Goal: Task Accomplishment & Management: Manage account settings

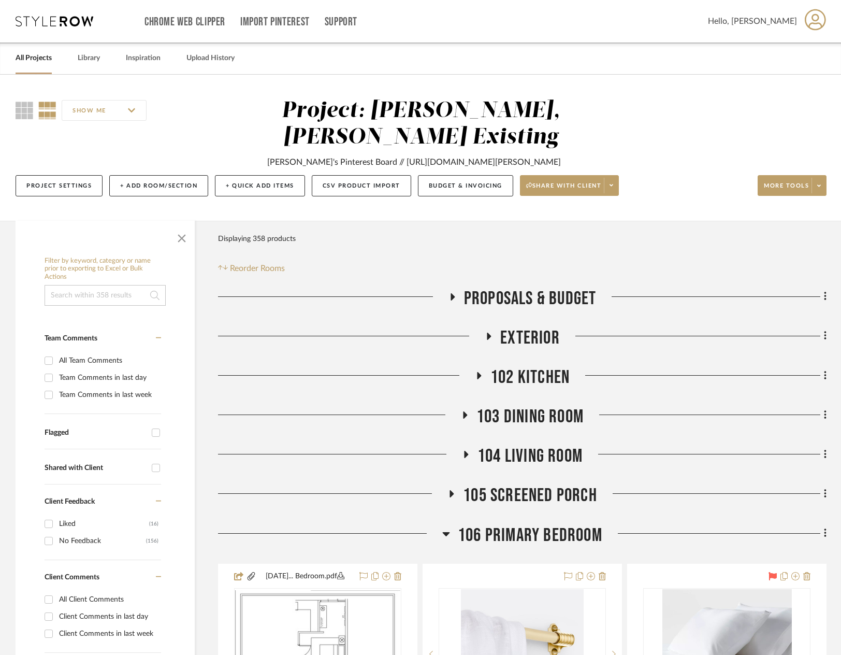
click at [36, 65] on link "All Projects" at bounding box center [34, 58] width 36 height 14
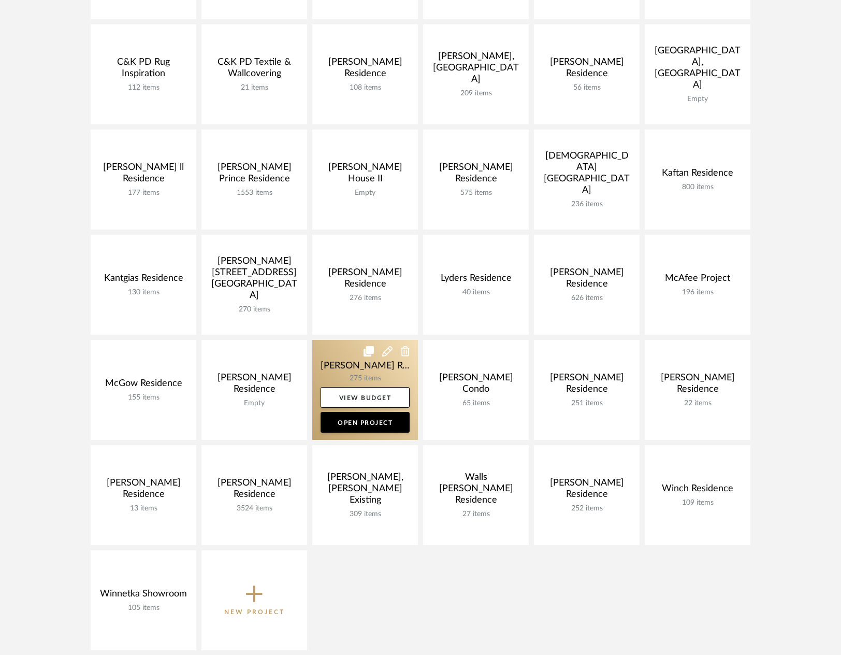
scroll to position [311, 0]
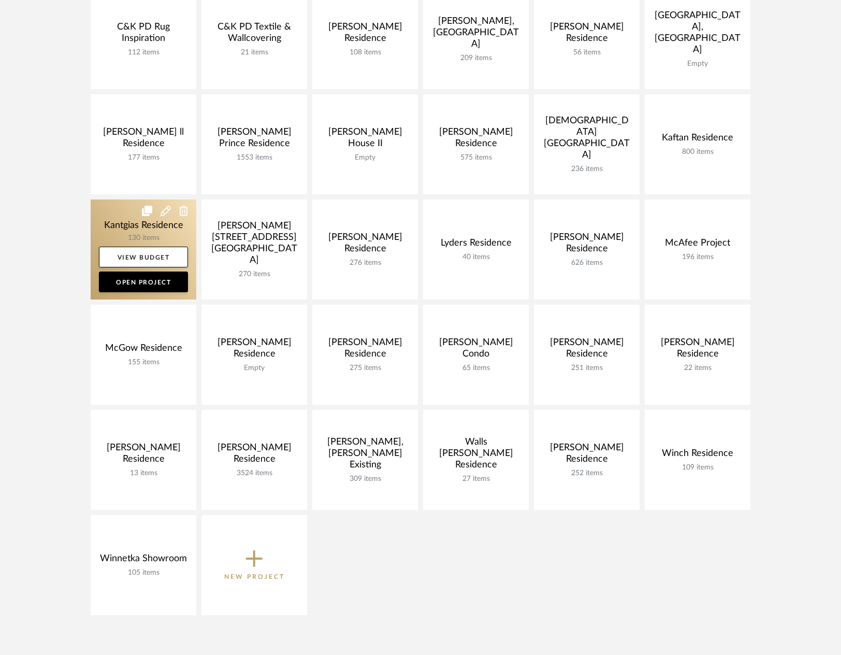
click at [155, 231] on link at bounding box center [144, 249] width 106 height 100
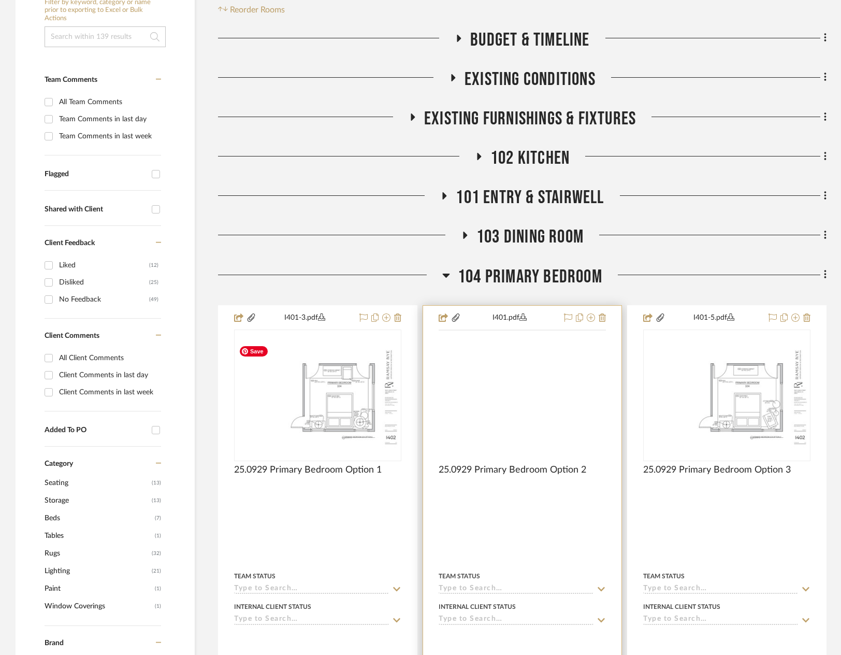
scroll to position [259, 0]
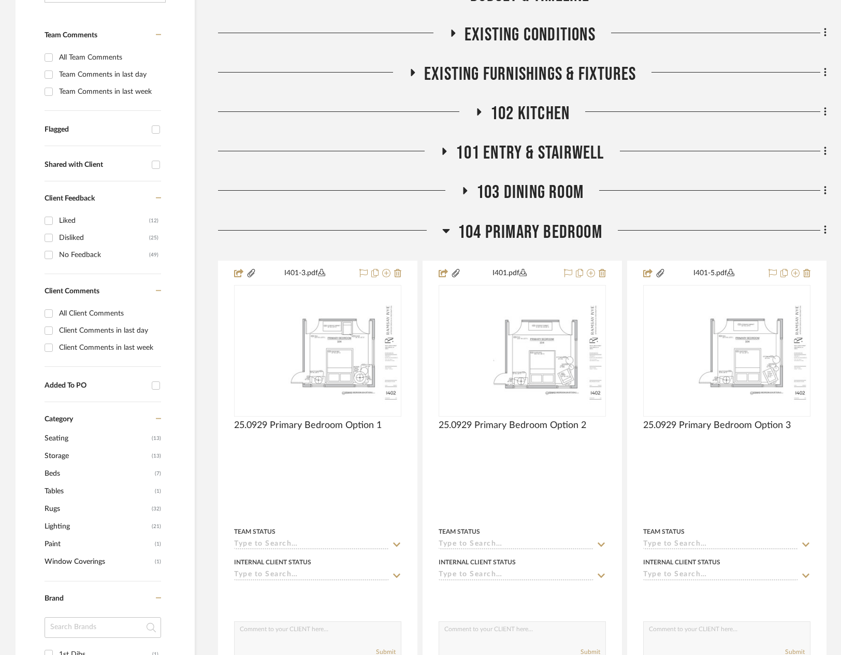
click at [496, 233] on span "104 Primary Bedroom" at bounding box center [530, 232] width 145 height 22
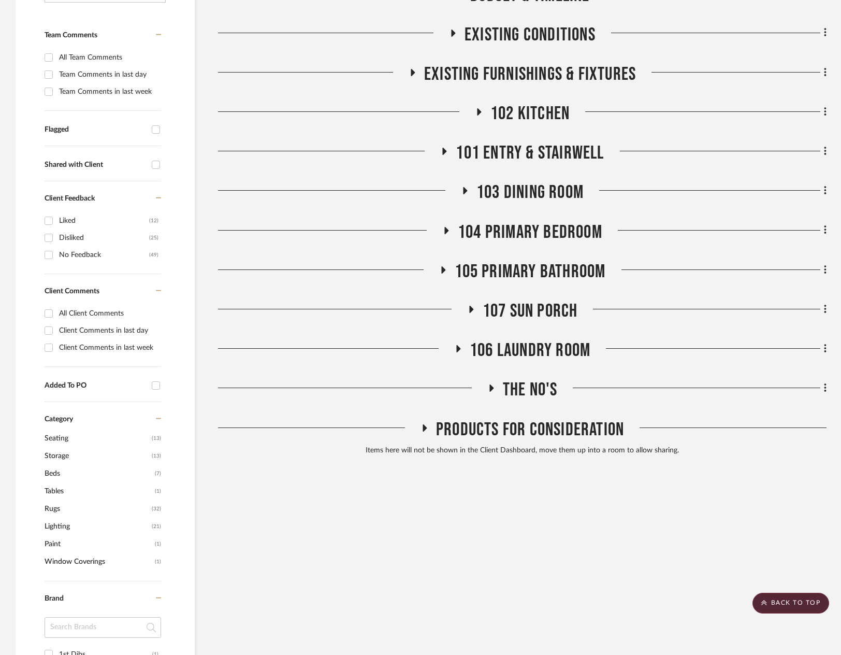
click at [496, 233] on span "104 Primary Bedroom" at bounding box center [530, 232] width 145 height 22
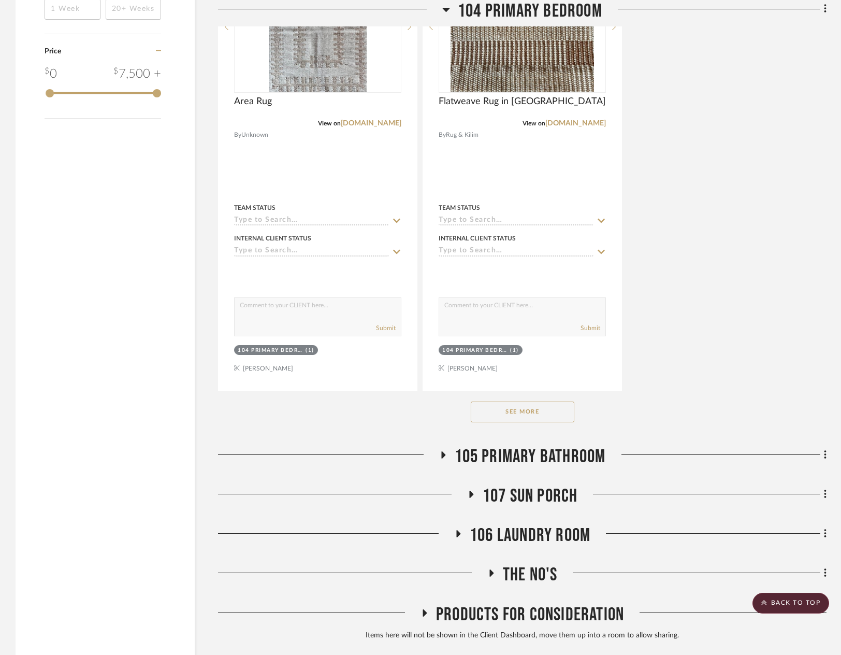
scroll to position [1502, 0]
click at [521, 412] on button "See More" at bounding box center [523, 411] width 104 height 21
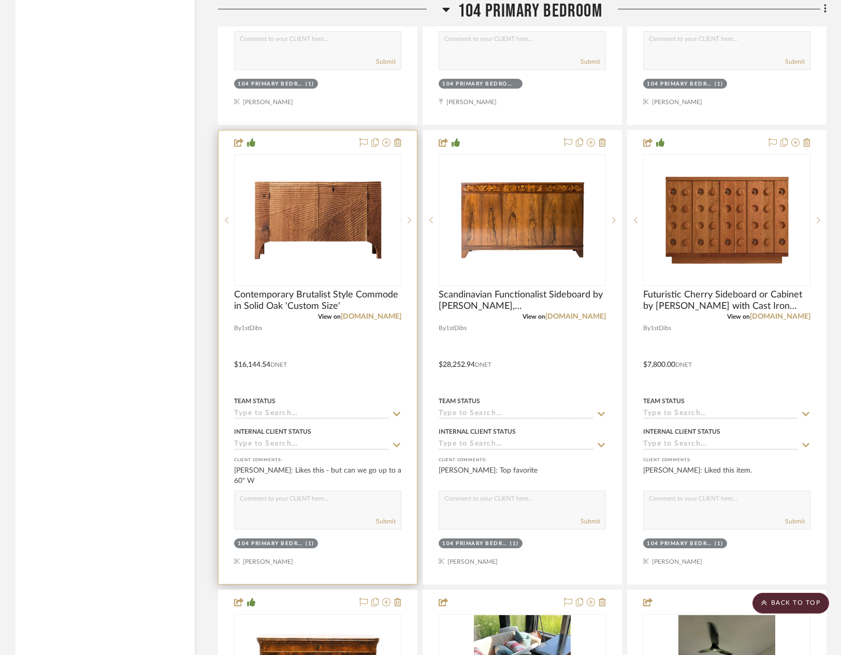
scroll to position [2176, 0]
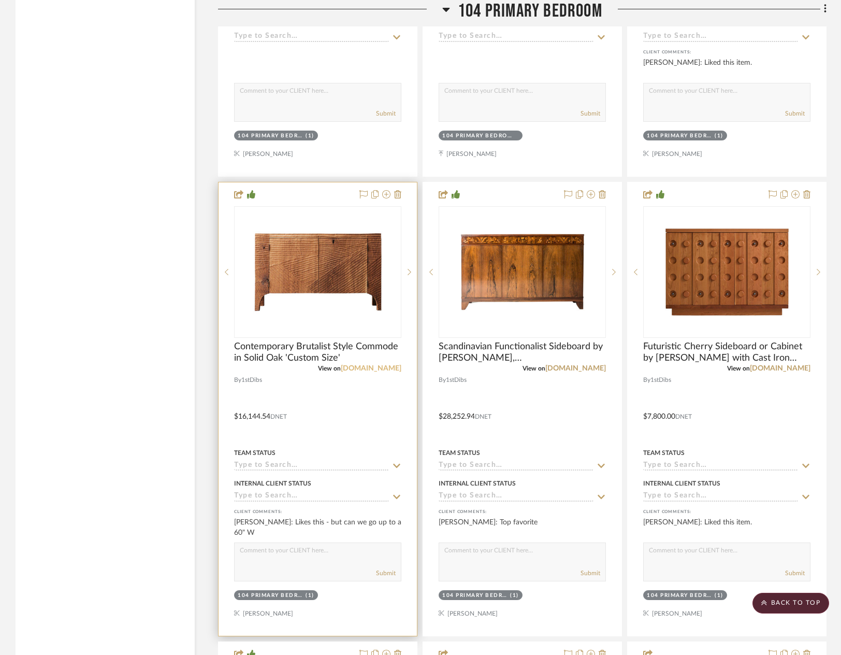
click at [391, 371] on link "[DOMAIN_NAME]" at bounding box center [371, 368] width 61 height 7
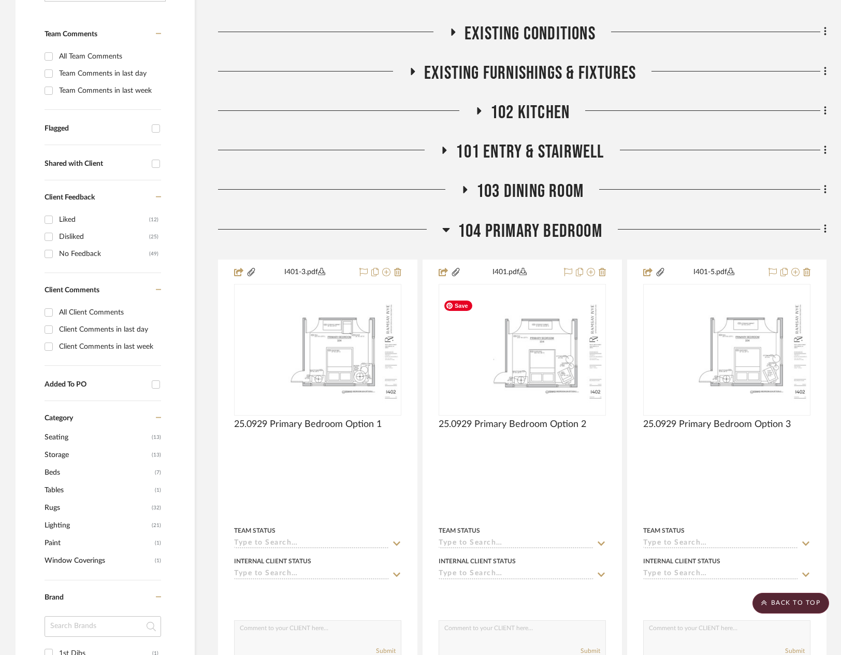
scroll to position [259, 0]
click at [506, 236] on span "104 Primary Bedroom" at bounding box center [530, 232] width 145 height 22
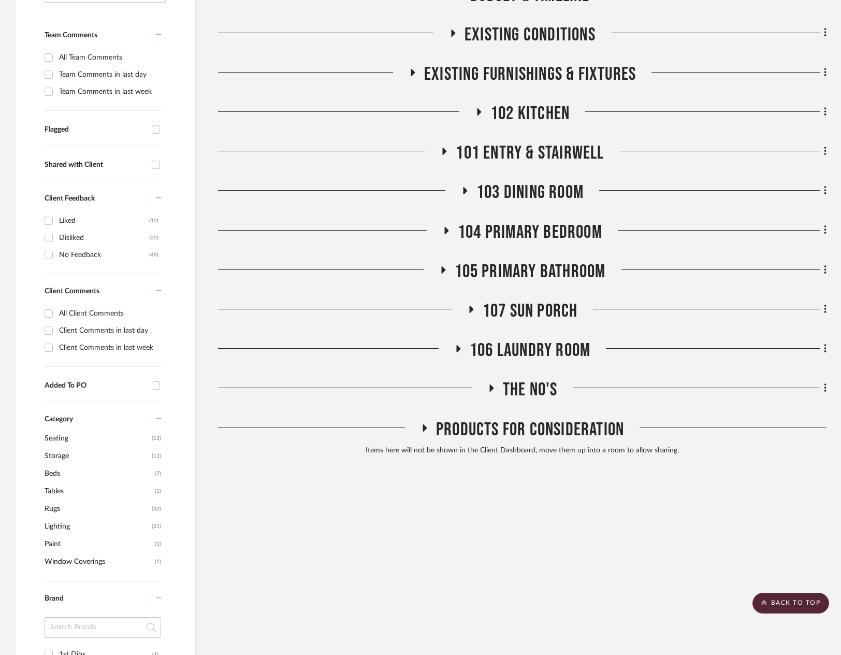
click at [523, 189] on span "103 Dining Room" at bounding box center [530, 192] width 107 height 22
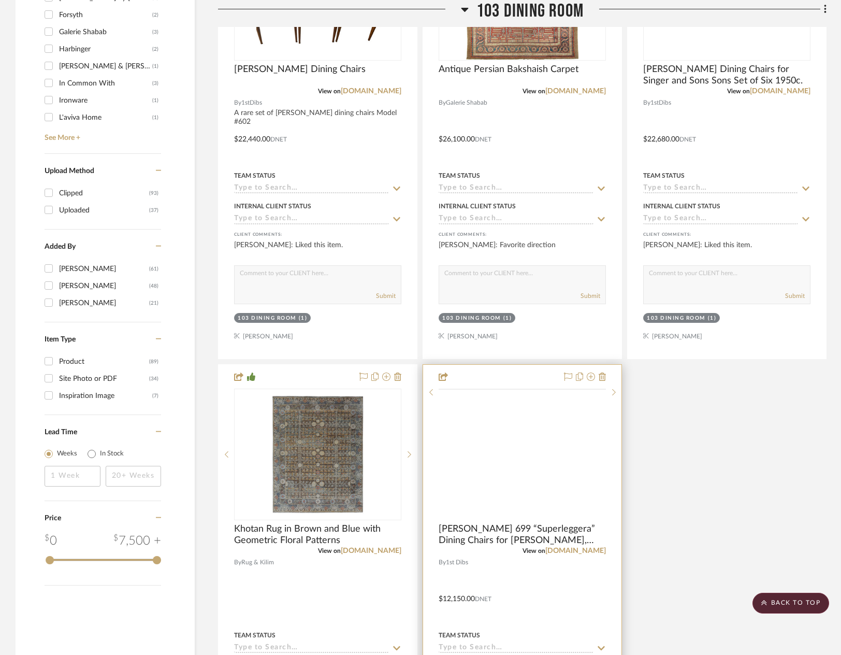
scroll to position [1036, 0]
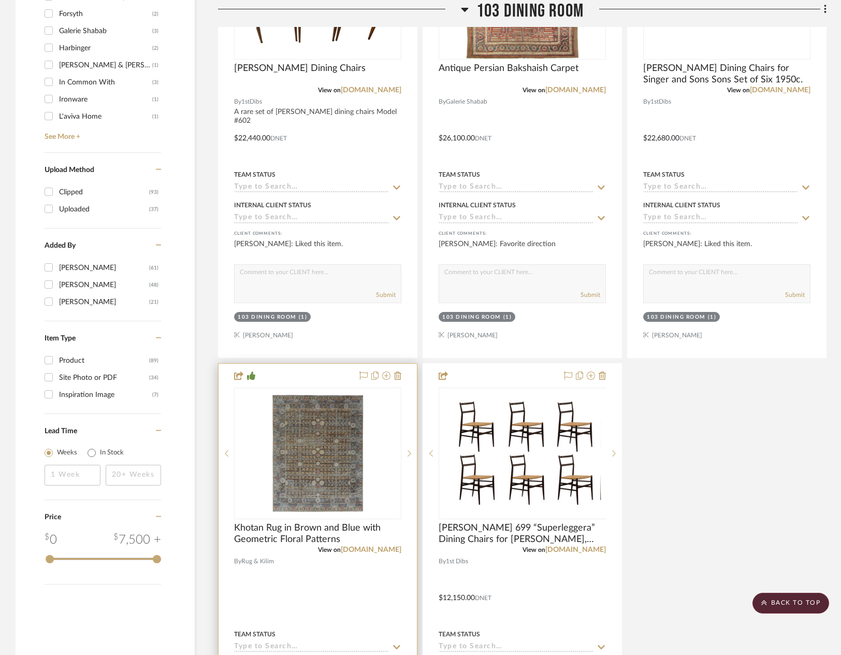
click at [0, 0] on img at bounding box center [0, 0] width 0 height 0
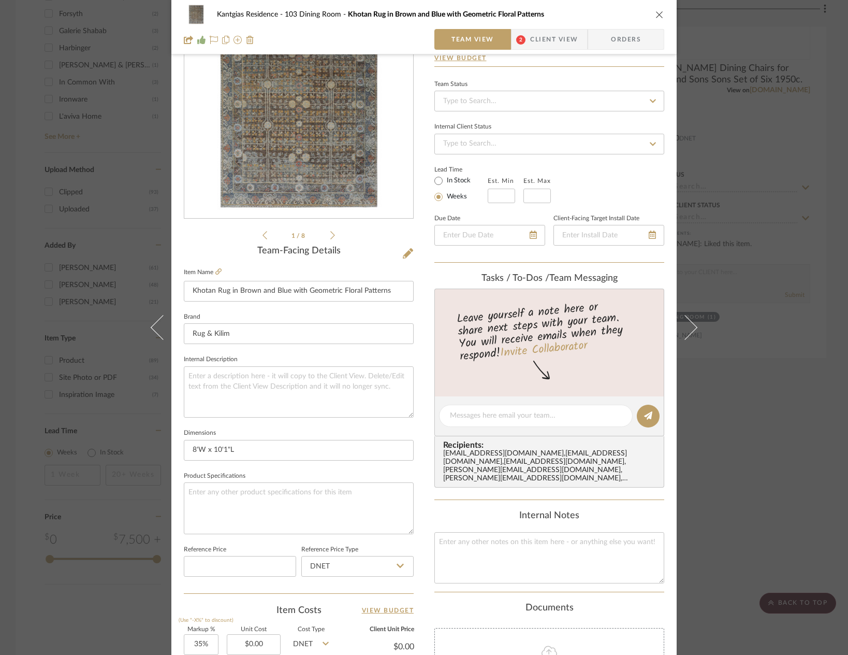
scroll to position [207, 0]
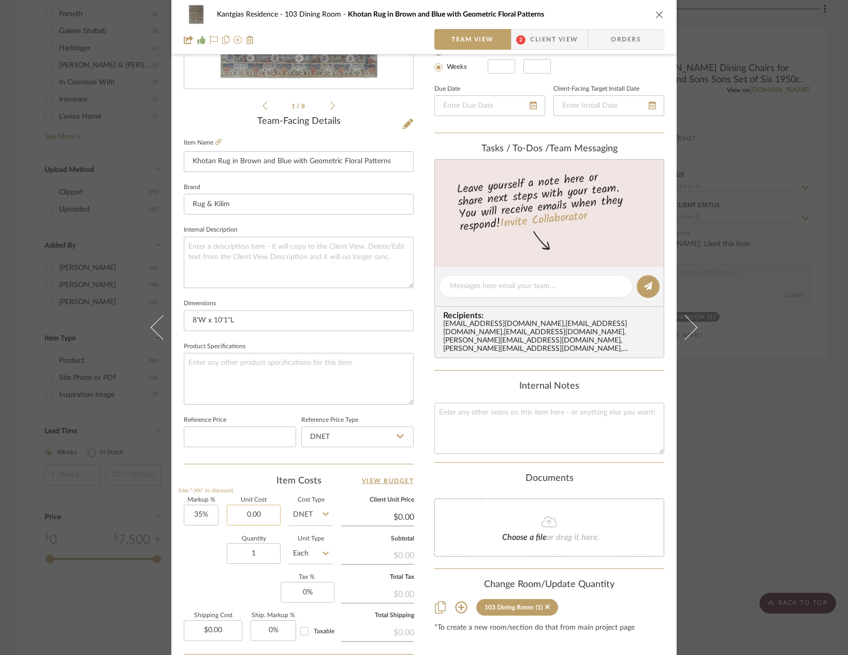
click at [262, 520] on input "0.00" at bounding box center [254, 515] width 54 height 21
paste input "6694.38"
type input "$6,694.38"
click at [416, 517] on div "Kantgias Residence 103 Dining Room Khotan Rug in Brown and Blue with Geometric …" at bounding box center [424, 279] width 506 height 957
type input "$9,037.41"
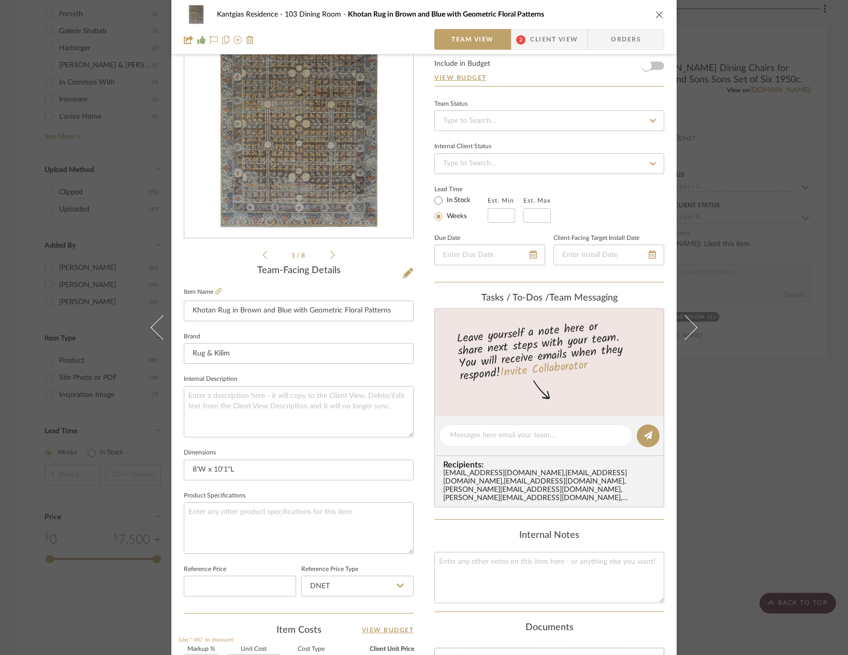
scroll to position [0, 0]
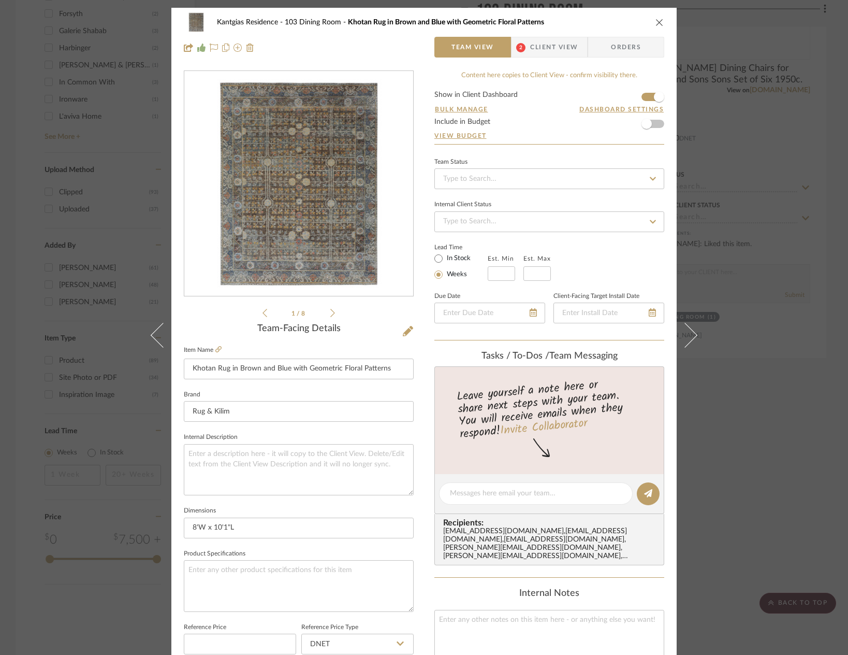
click at [646, 23] on div "Kantgias Residence 103 Dining Room Khotan Rug in Brown and Blue with Geometric …" at bounding box center [424, 22] width 481 height 21
click at [656, 19] on icon "close" at bounding box center [660, 22] width 8 height 8
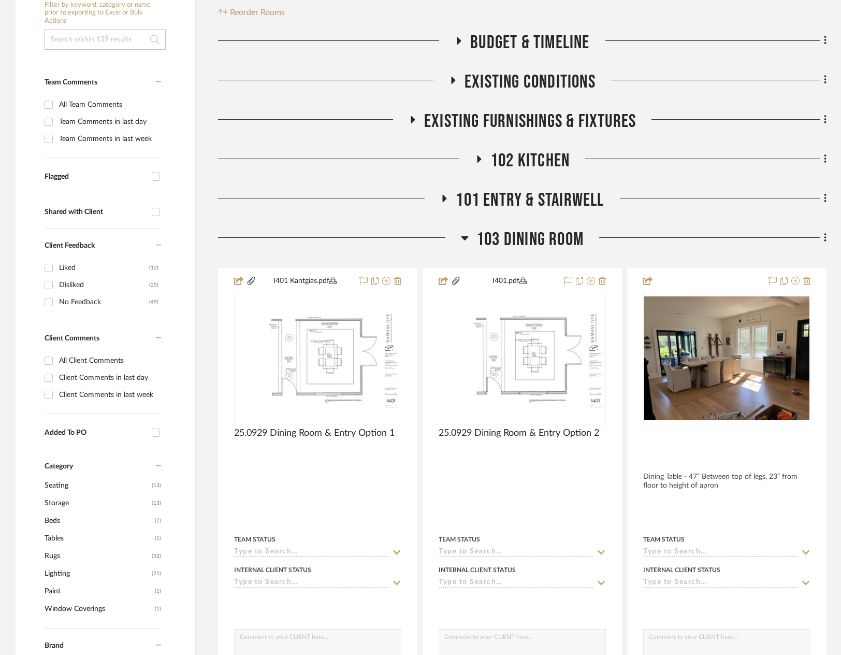
scroll to position [155, 0]
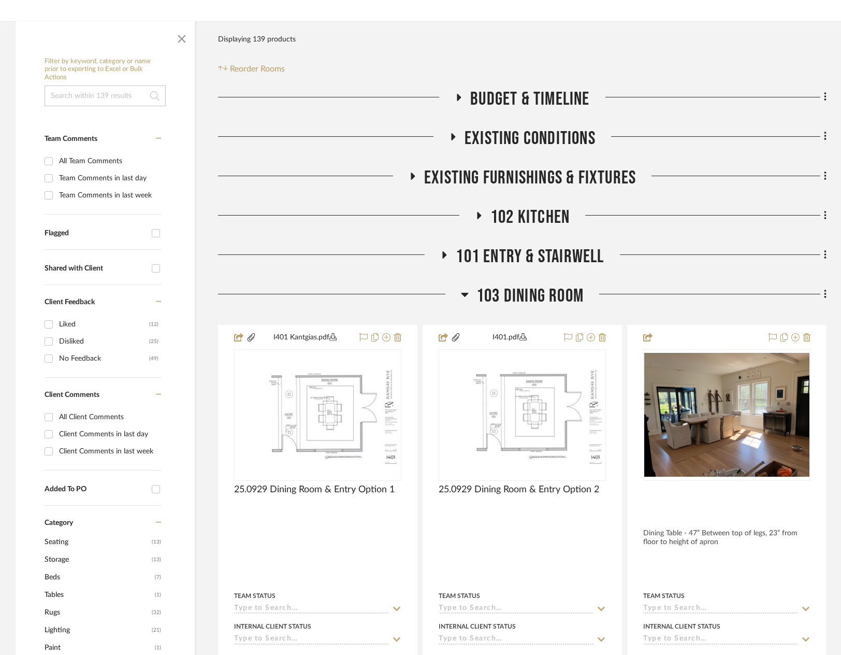
click at [498, 295] on span "103 Dining Room" at bounding box center [530, 296] width 107 height 22
